Goal: Check status: Check status

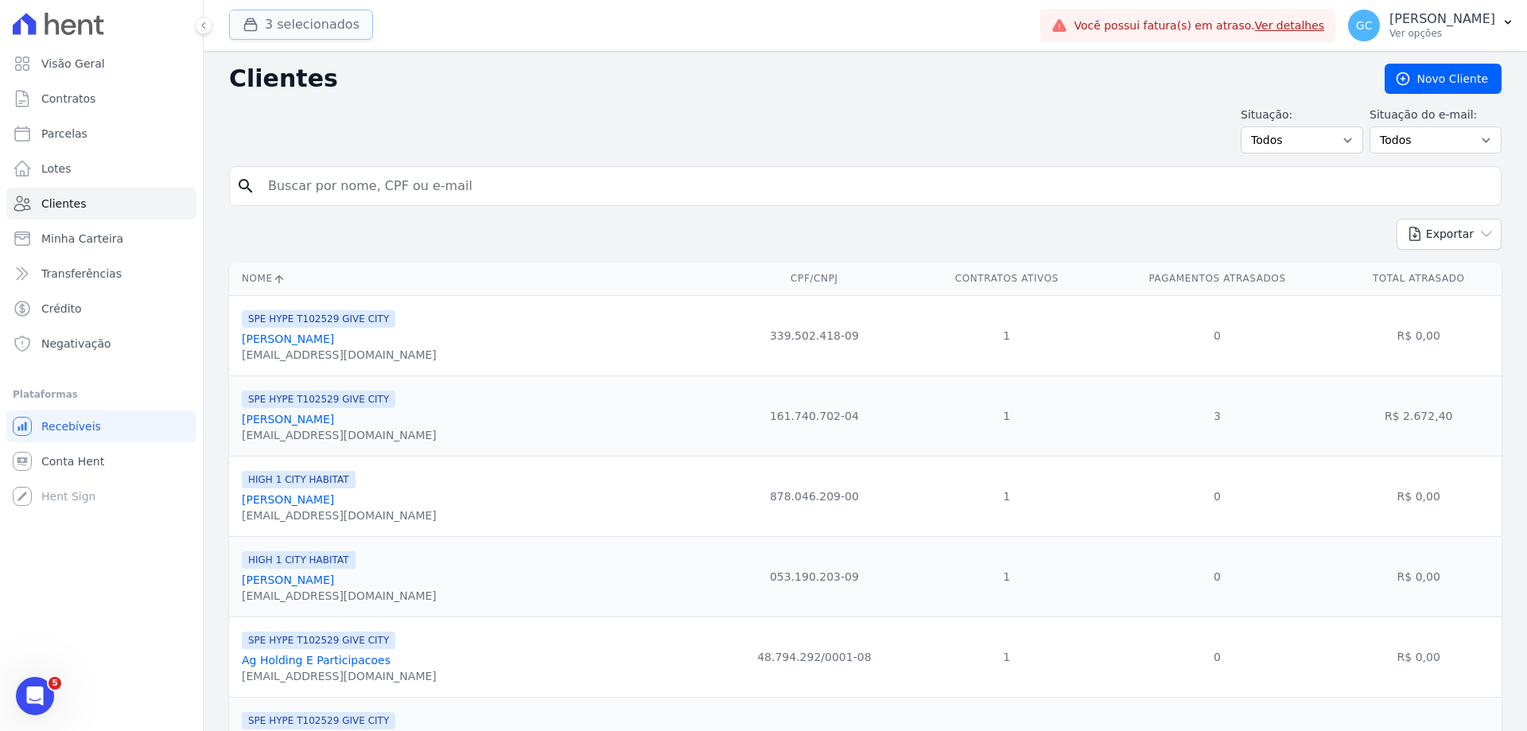
click at [299, 37] on button "3 selecionados" at bounding box center [301, 25] width 144 height 30
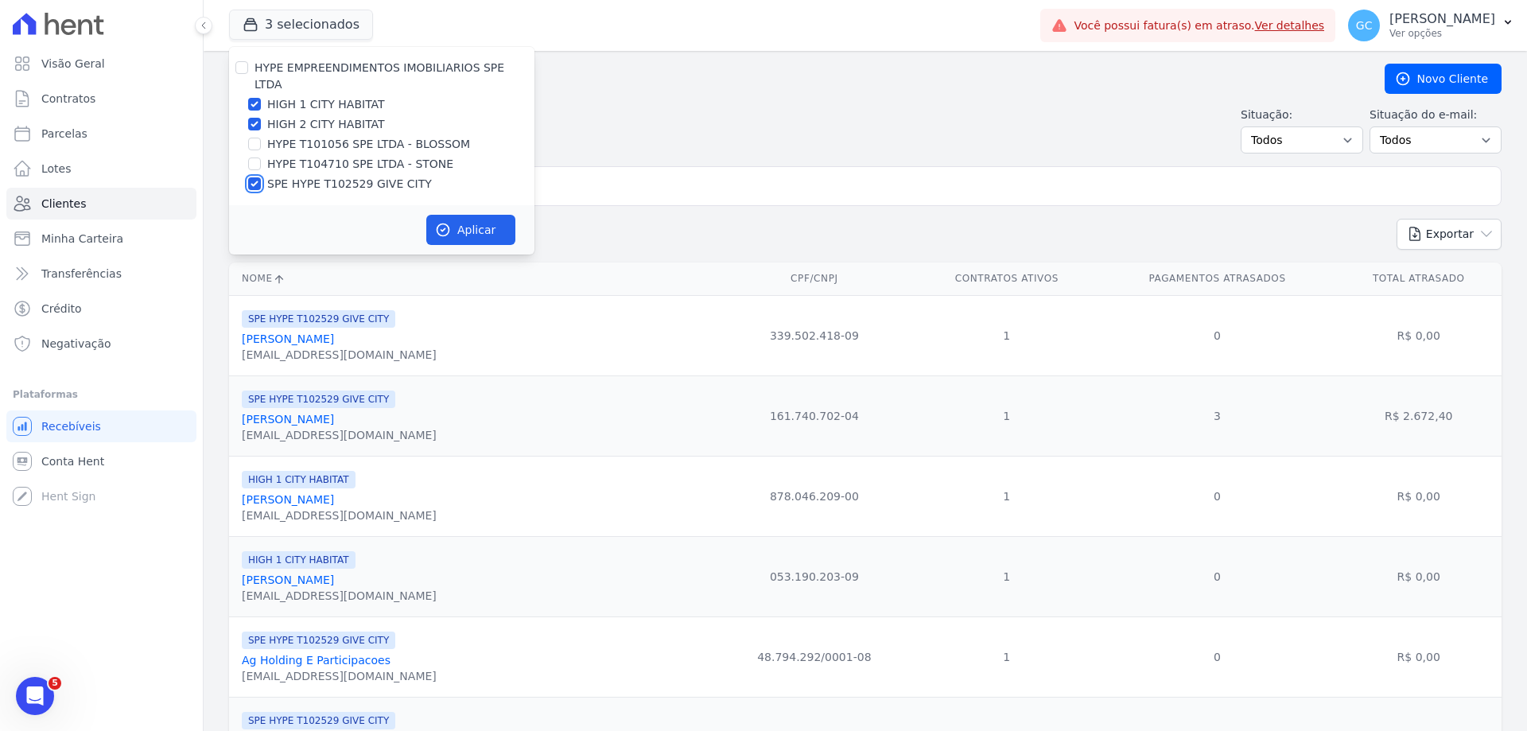
click at [255, 177] on input "SPE HYPE T102529 GIVE CITY" at bounding box center [254, 183] width 13 height 13
checkbox input "false"
drag, startPoint x: 259, startPoint y: 111, endPoint x: 254, endPoint y: 92, distance: 19.7
click at [259, 118] on input "HIGH 2 CITY HABITAT" at bounding box center [254, 124] width 13 height 13
checkbox input "false"
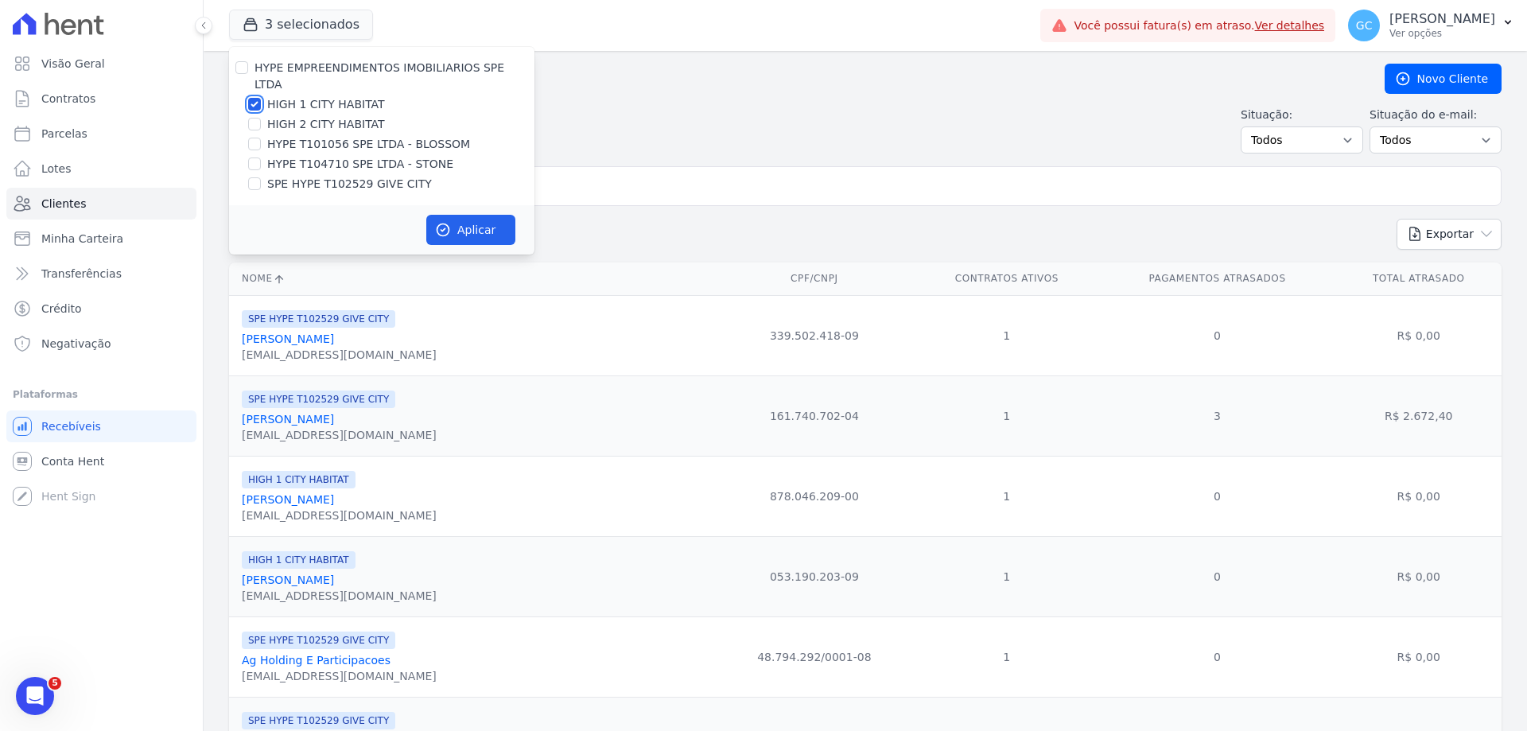
click at [254, 98] on input "HIGH 1 CITY HABITAT" at bounding box center [254, 104] width 13 height 13
checkbox input "false"
click at [255, 138] on input "HYPE T101056 SPE LTDA - BLOSSOM" at bounding box center [254, 144] width 13 height 13
checkbox input "true"
click at [488, 215] on button "Aplicar" at bounding box center [470, 230] width 89 height 30
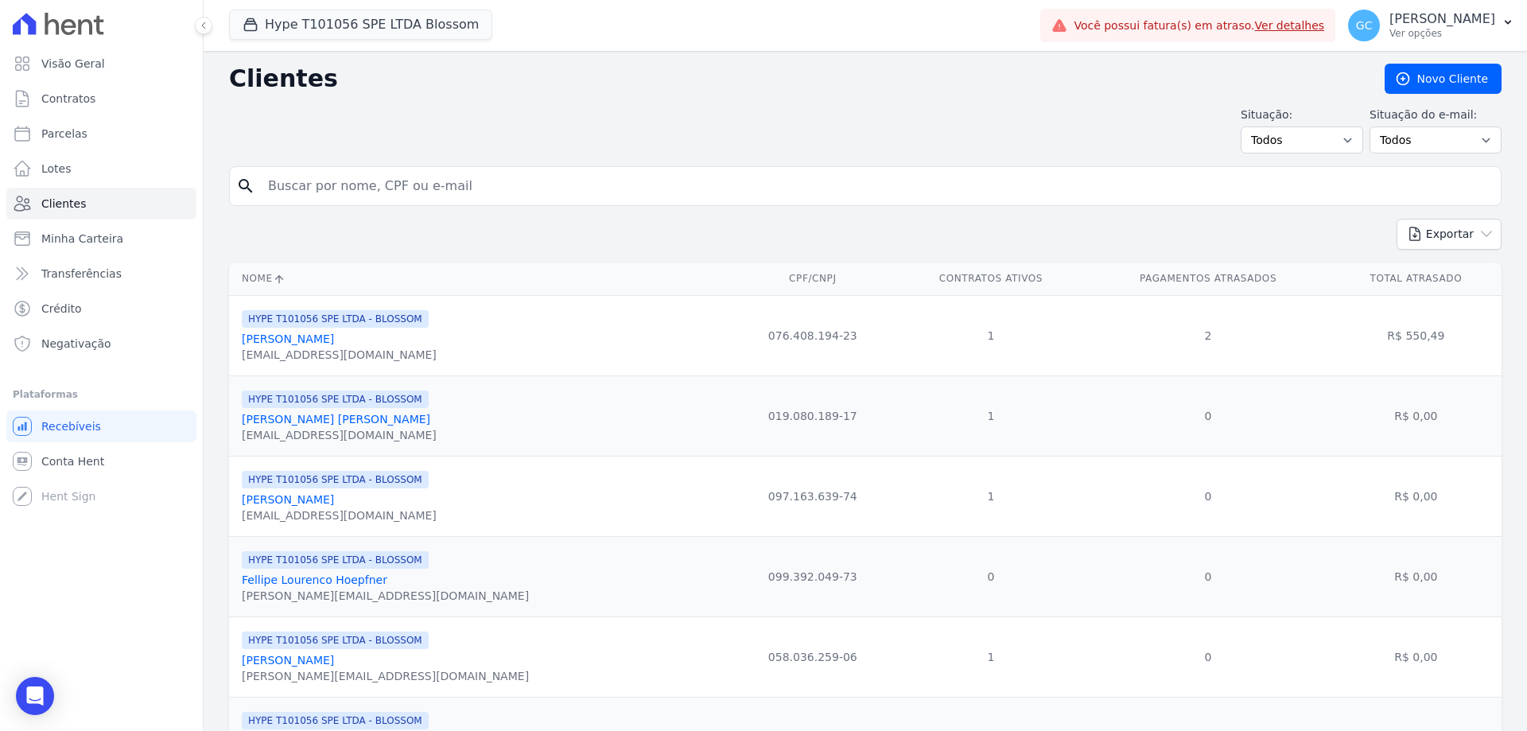
click at [523, 197] on input "search" at bounding box center [877, 186] width 1236 height 32
paste input "[PERSON_NAME]"
type input "[PERSON_NAME]"
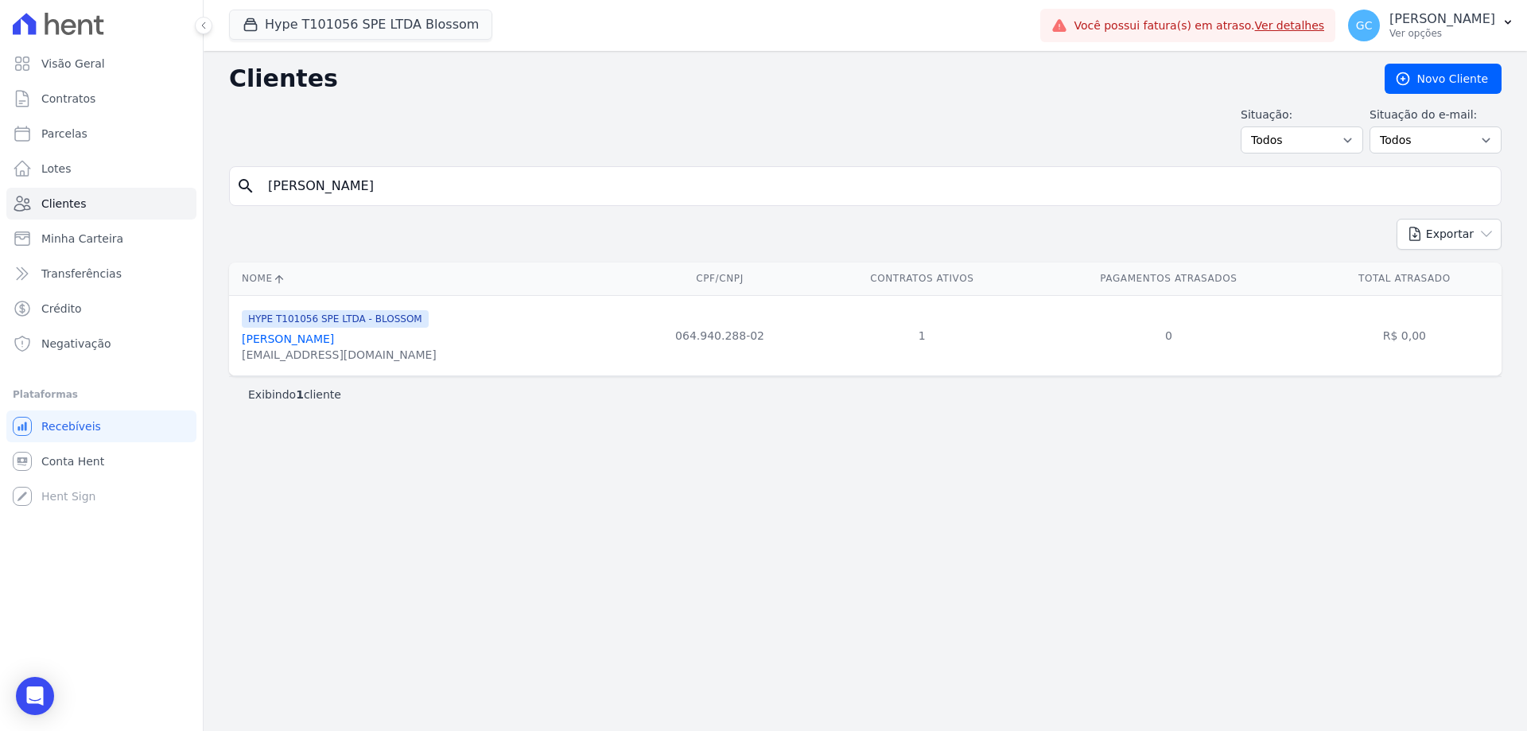
click at [333, 340] on link "[PERSON_NAME]" at bounding box center [288, 339] width 92 height 13
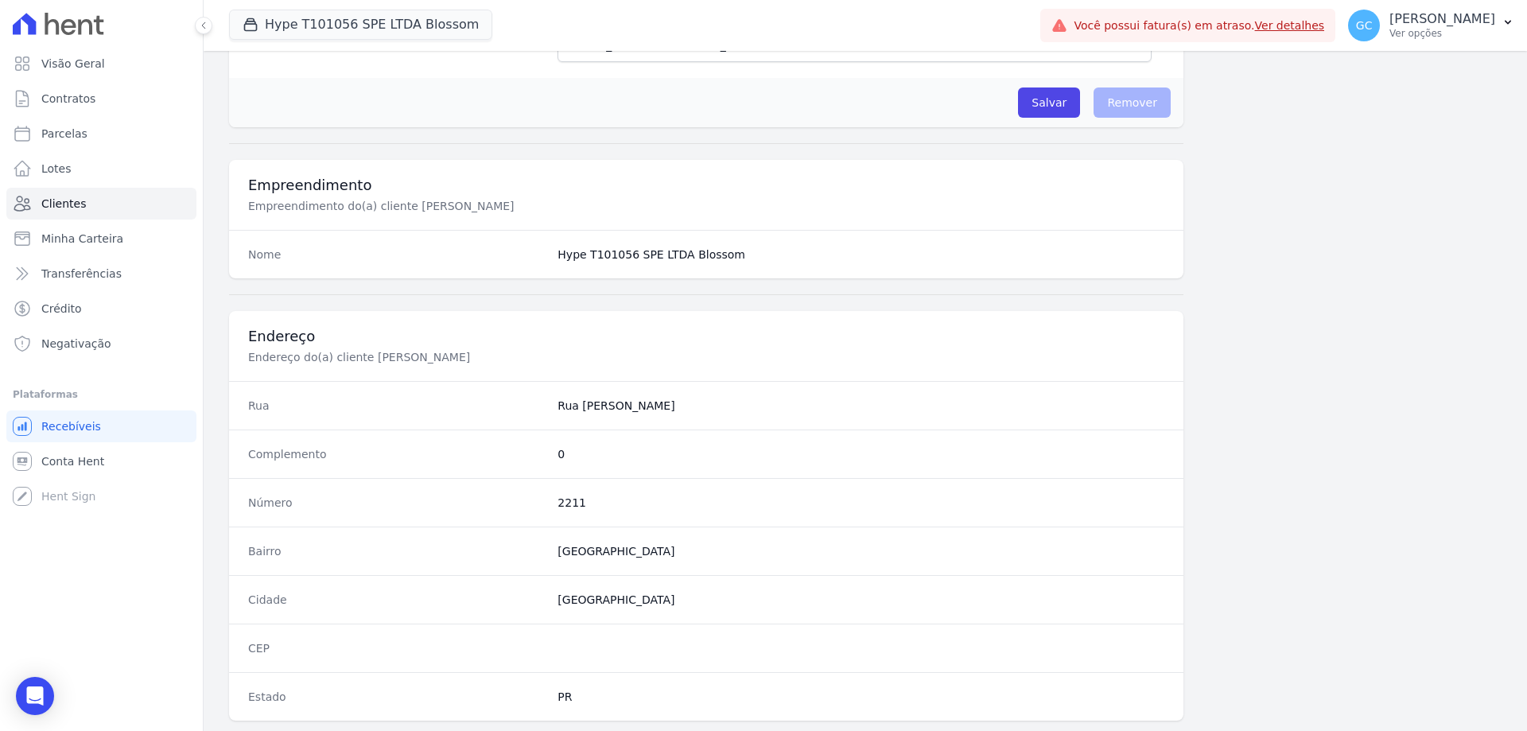
scroll to position [757, 0]
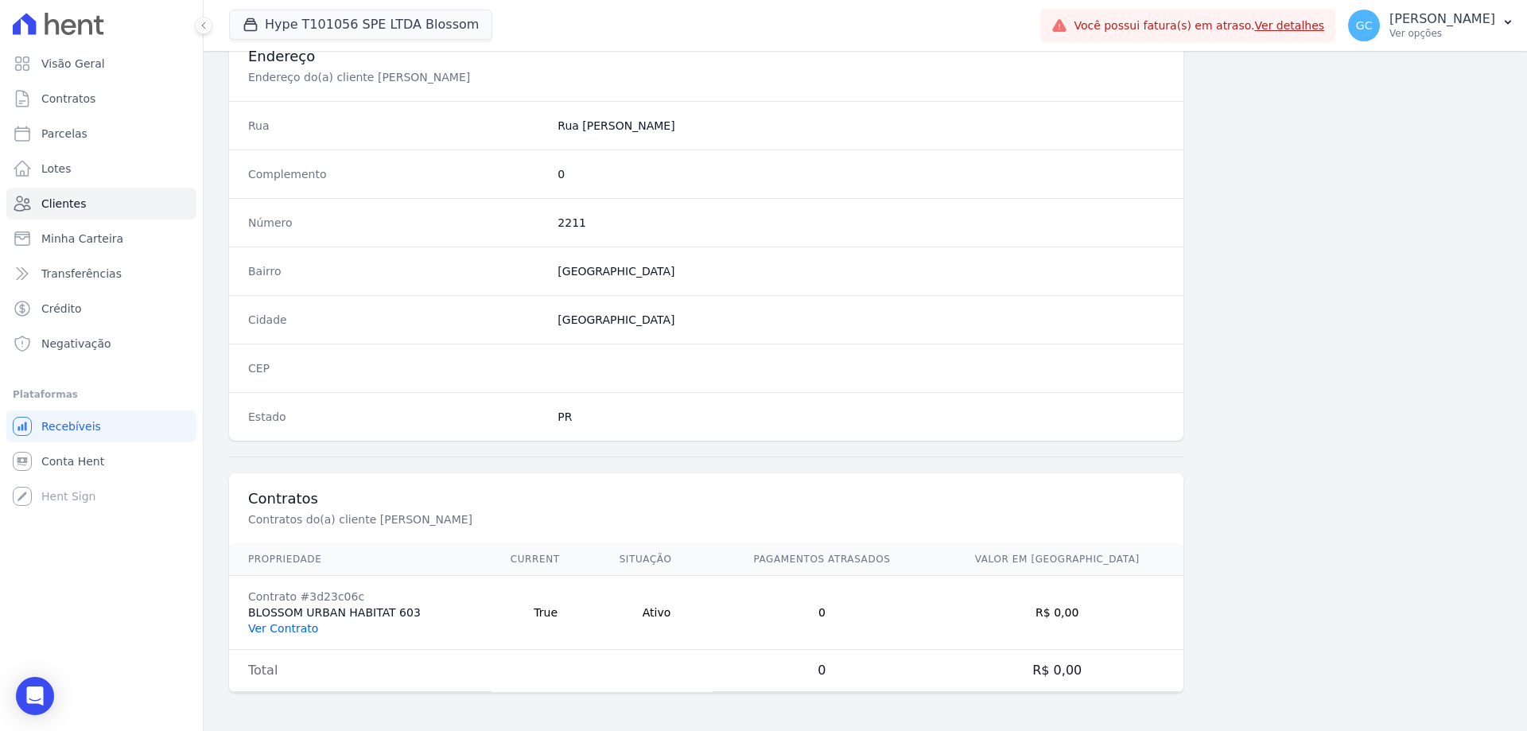
click at [294, 630] on link "Ver Contrato" at bounding box center [283, 628] width 70 height 13
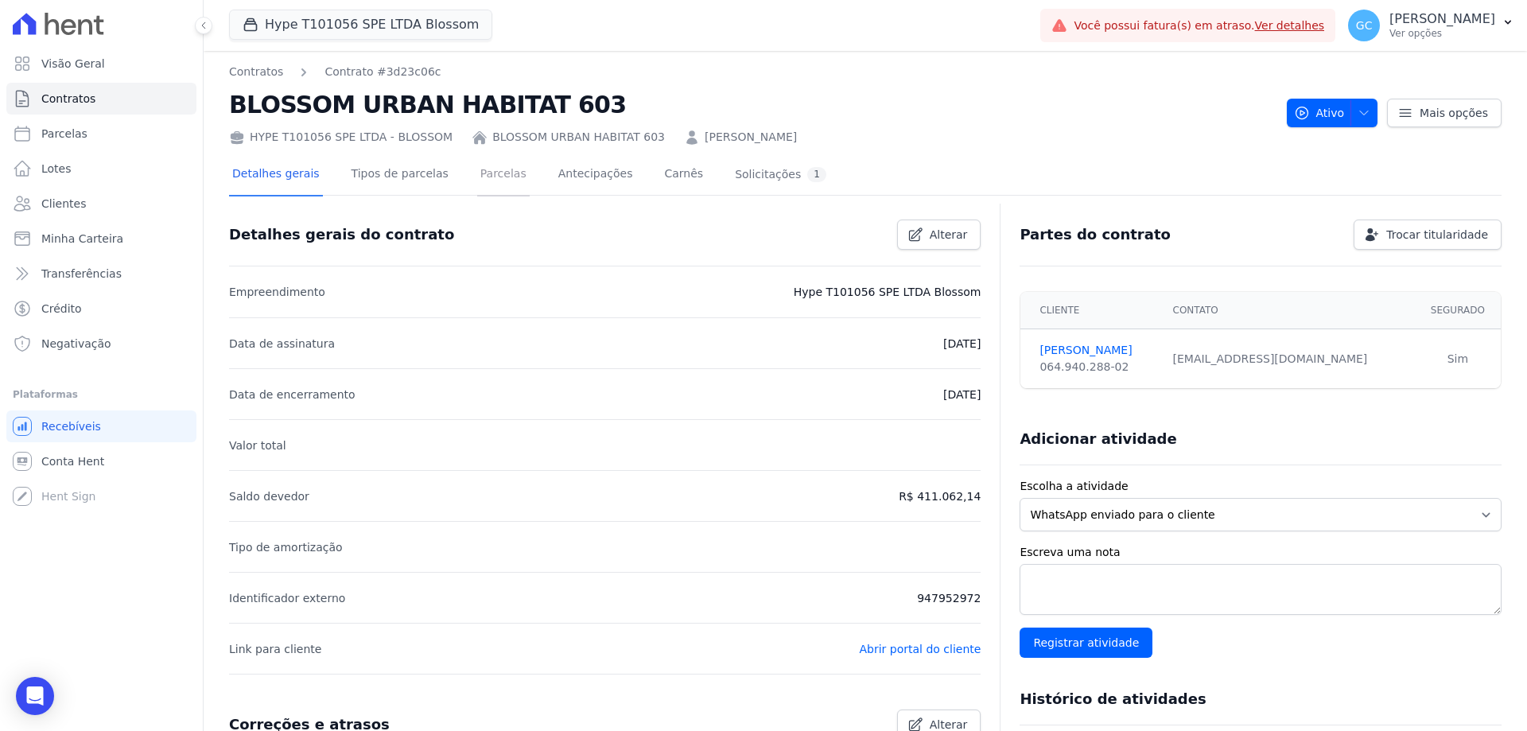
click at [486, 178] on link "Parcelas" at bounding box center [503, 175] width 53 height 42
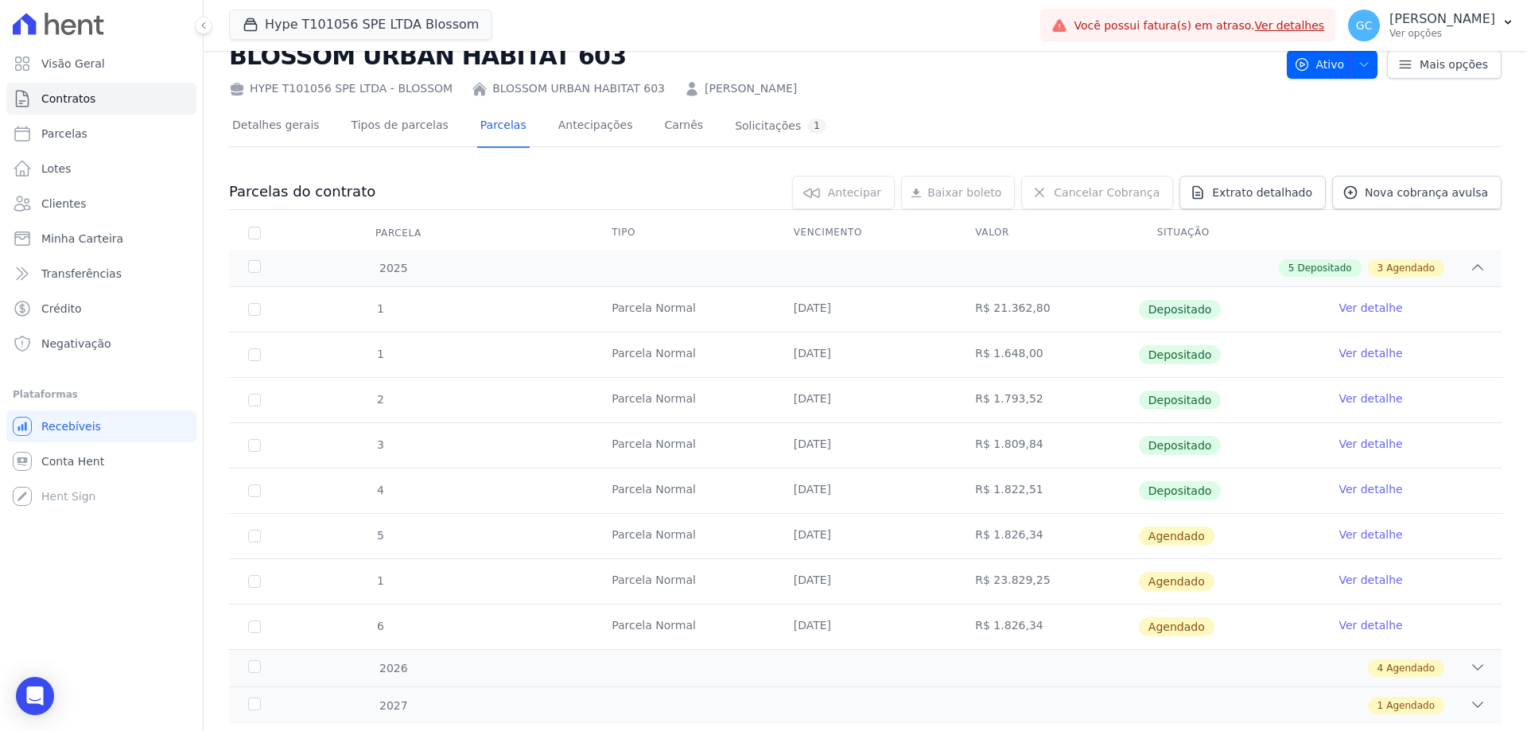
scroll to position [89, 0]
